Goal: Ask a question

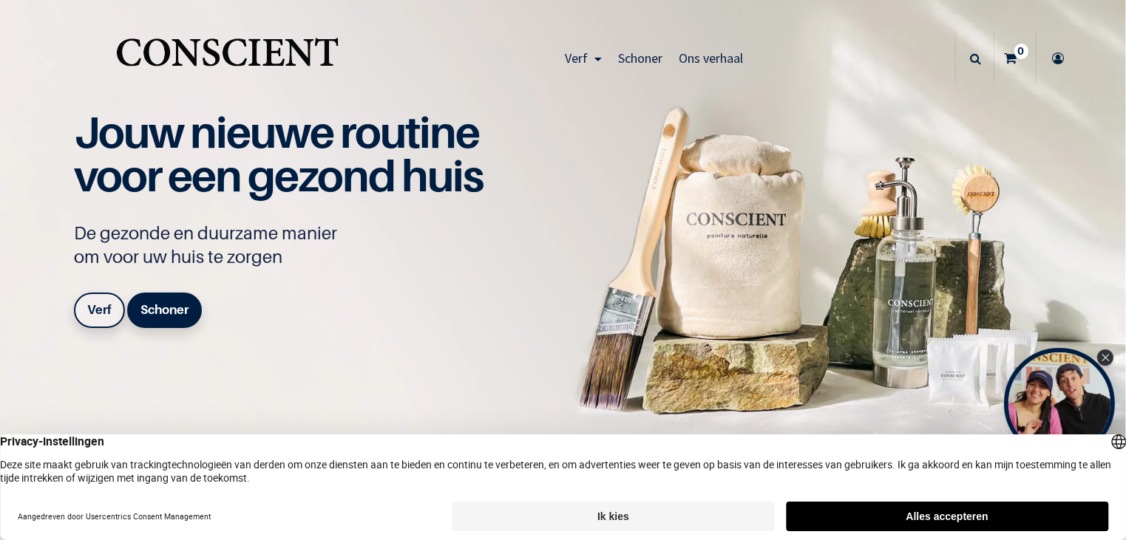
click at [614, 512] on font "Ik kies" at bounding box center [613, 517] width 32 height 12
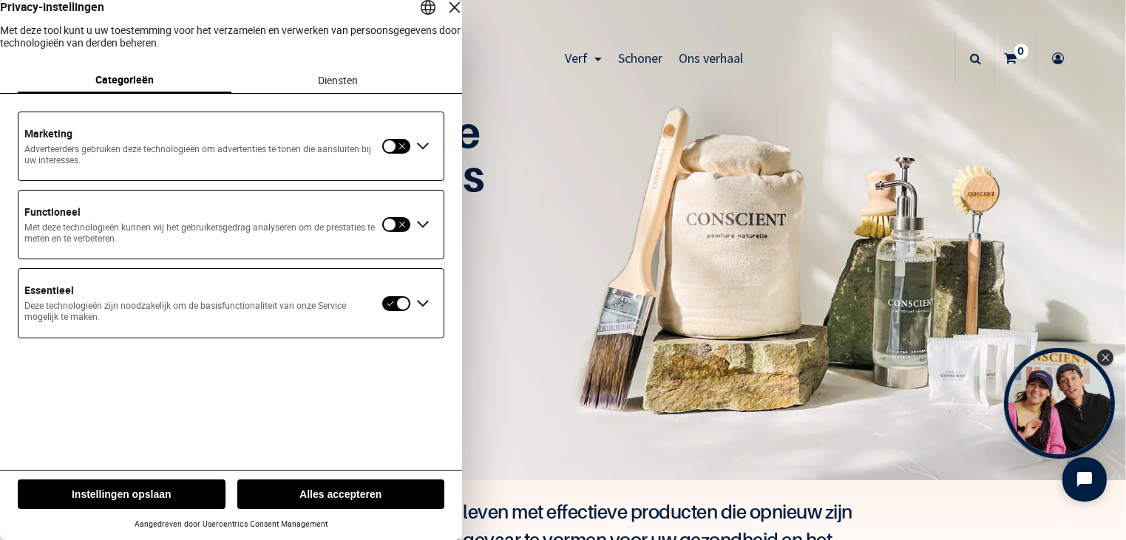
click at [179, 497] on button "Instellingen opslaan" at bounding box center [122, 495] width 208 height 30
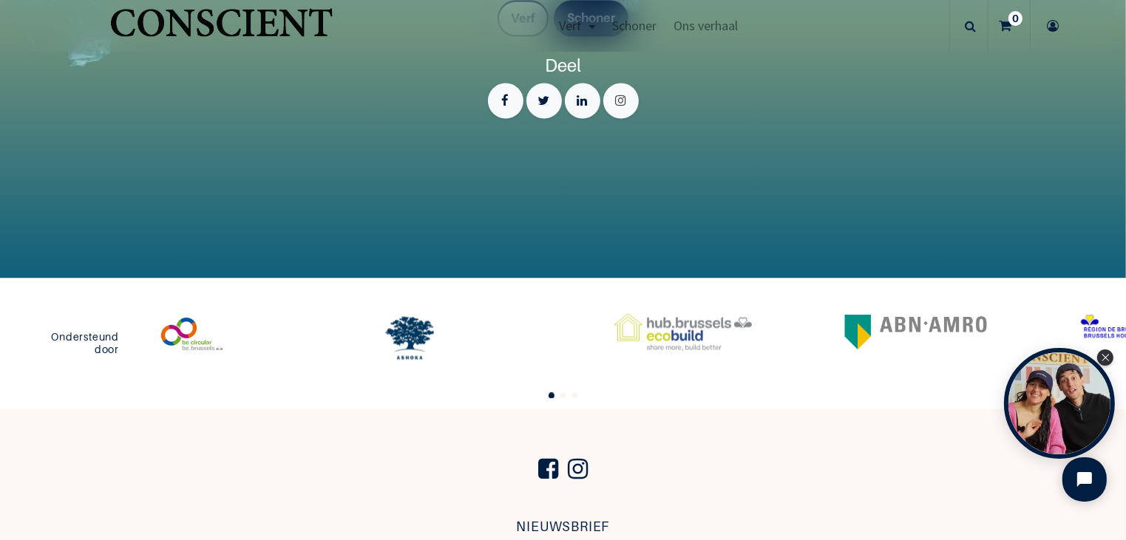
scroll to position [3238, 0]
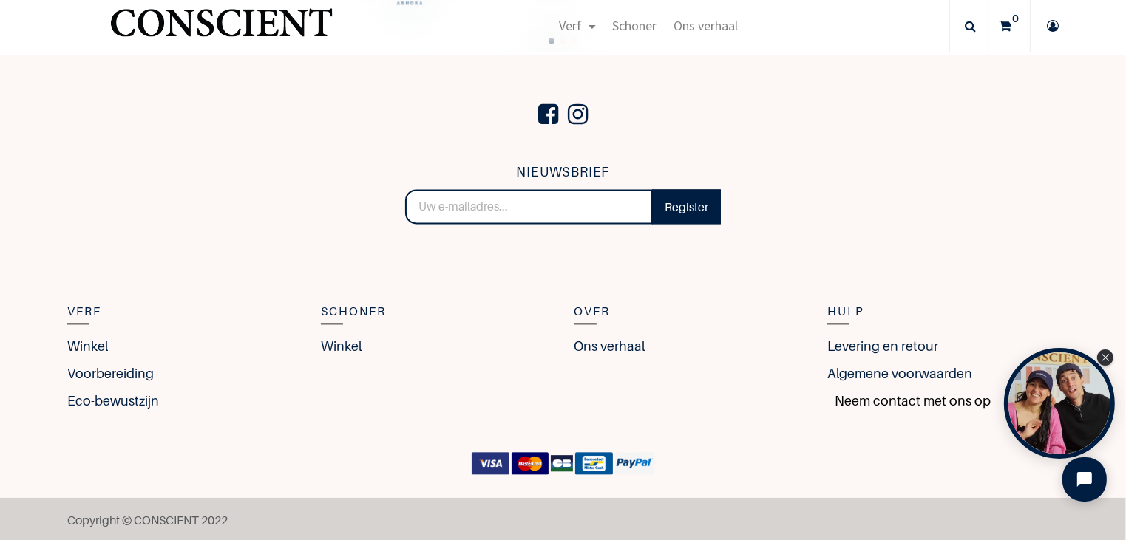
click at [891, 399] on font "Neem contact met ons op" at bounding box center [913, 401] width 156 height 16
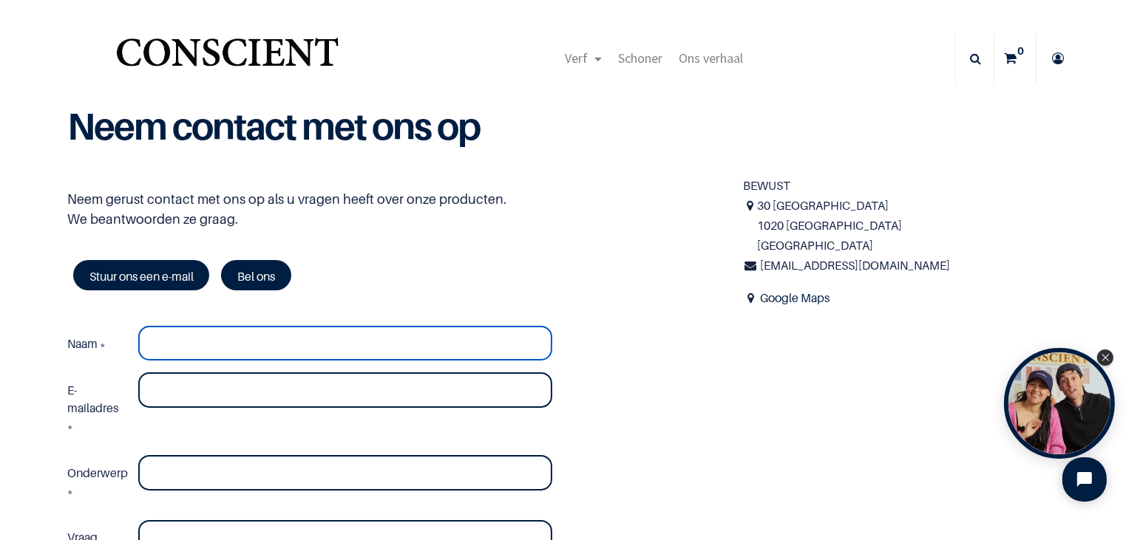
click at [276, 345] on input "Naam *" at bounding box center [344, 343] width 413 height 35
drag, startPoint x: 274, startPoint y: 347, endPoint x: 132, endPoint y: 340, distance: 142.1
click at [132, 340] on div "jaklienv@hotmail.com" at bounding box center [344, 343] width 435 height 35
type input "jaklienv@hotmail.com"
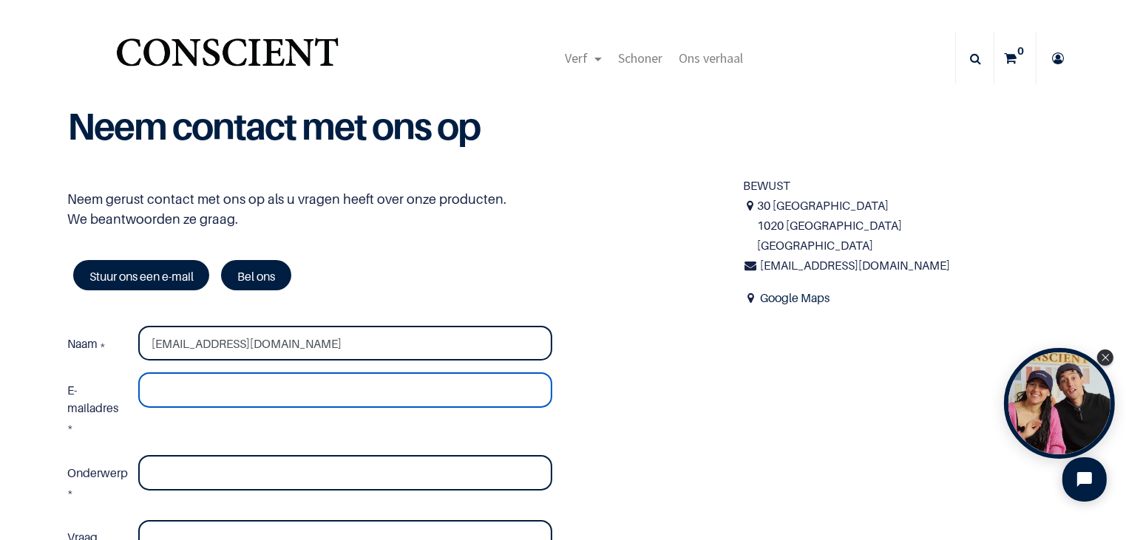
click at [176, 394] on input "E-mailadres *" at bounding box center [344, 390] width 413 height 35
paste input "jaklienv@hotmail.com"
type input "jaklienv@hotmail.com"
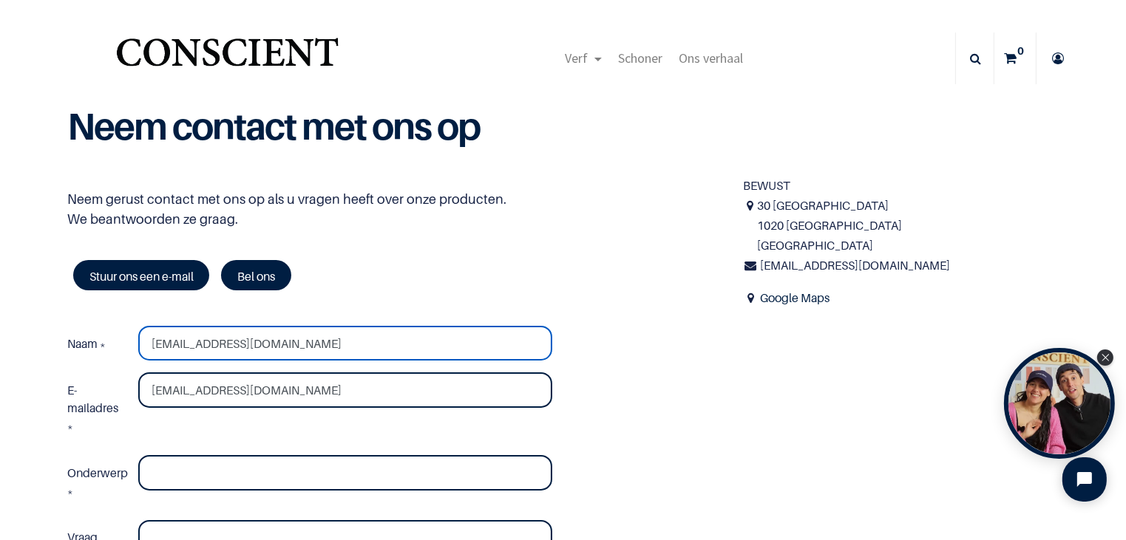
click at [289, 349] on input "jaklienv@hotmail.com" at bounding box center [344, 343] width 413 height 35
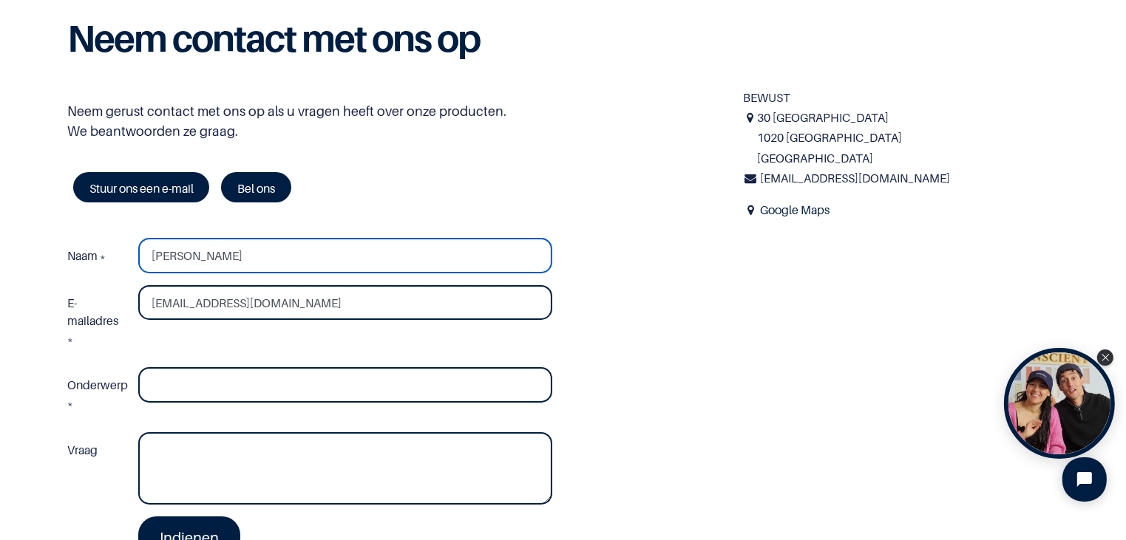
scroll to position [222, 0]
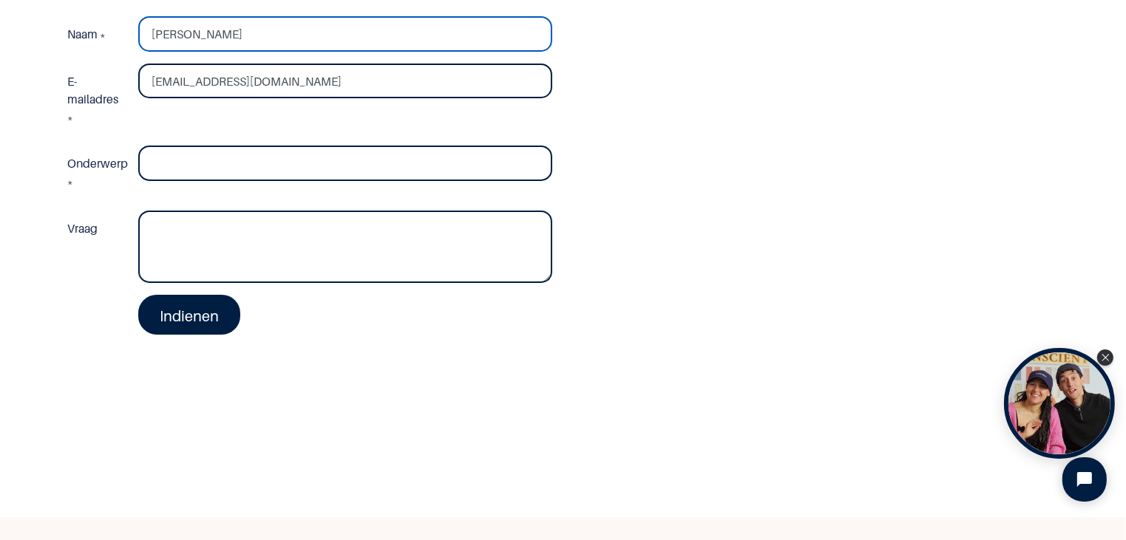
type input "jaklien Van Cleemput"
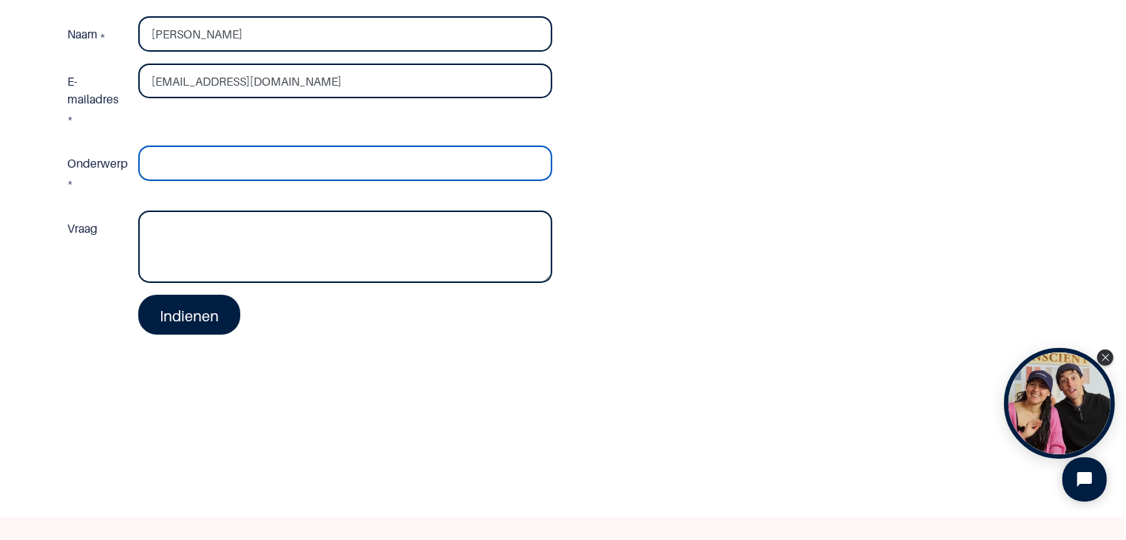
click at [260, 161] on input "Onderwerp *" at bounding box center [344, 163] width 413 height 35
type input "Verf ook voor op een muur?"
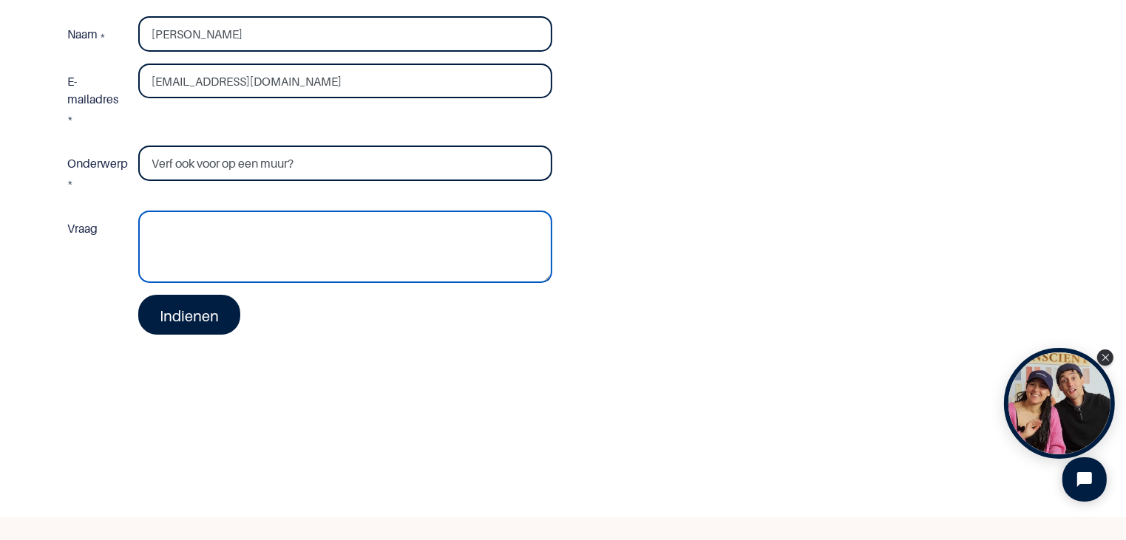
click at [248, 233] on textarea "Vraag" at bounding box center [344, 247] width 413 height 72
type textarea "Beste, werkt jullie verf ook op een stenen muur waar al een laag verf ophangt? …"
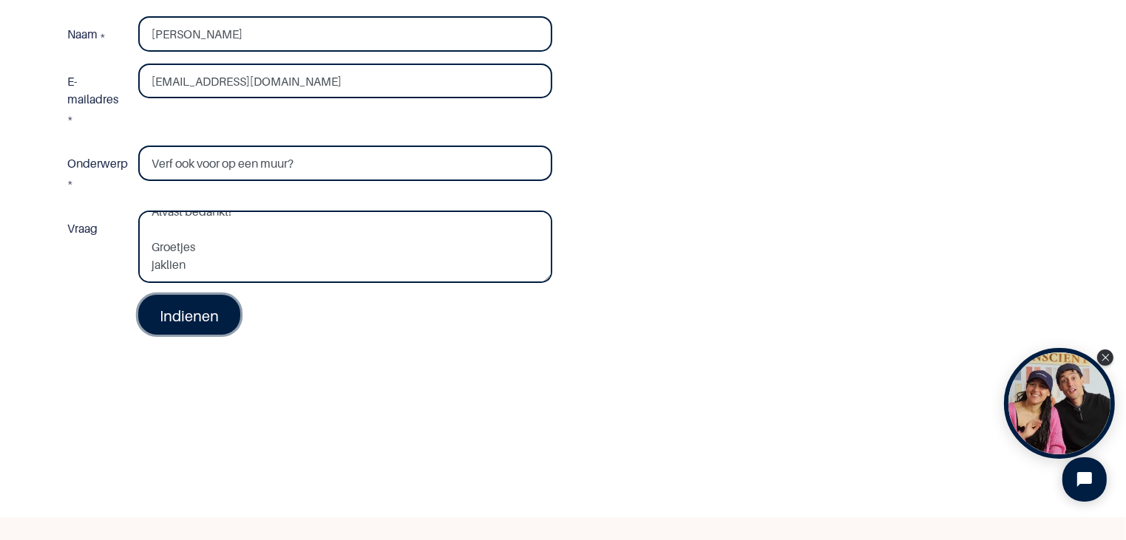
click at [213, 313] on font "Indienen" at bounding box center [189, 316] width 59 height 18
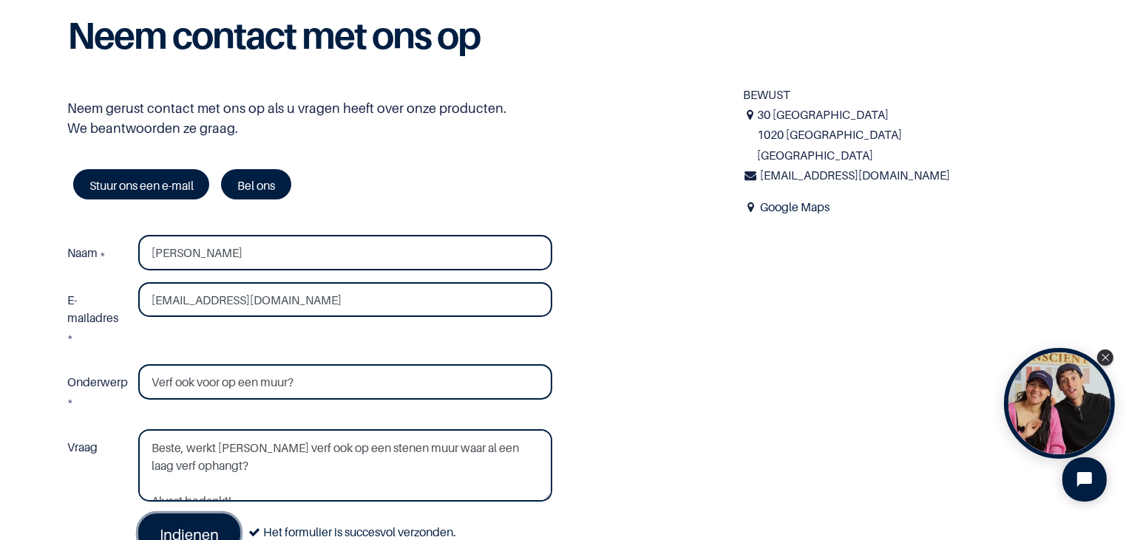
scroll to position [0, 0]
